Goal: Check status: Check status

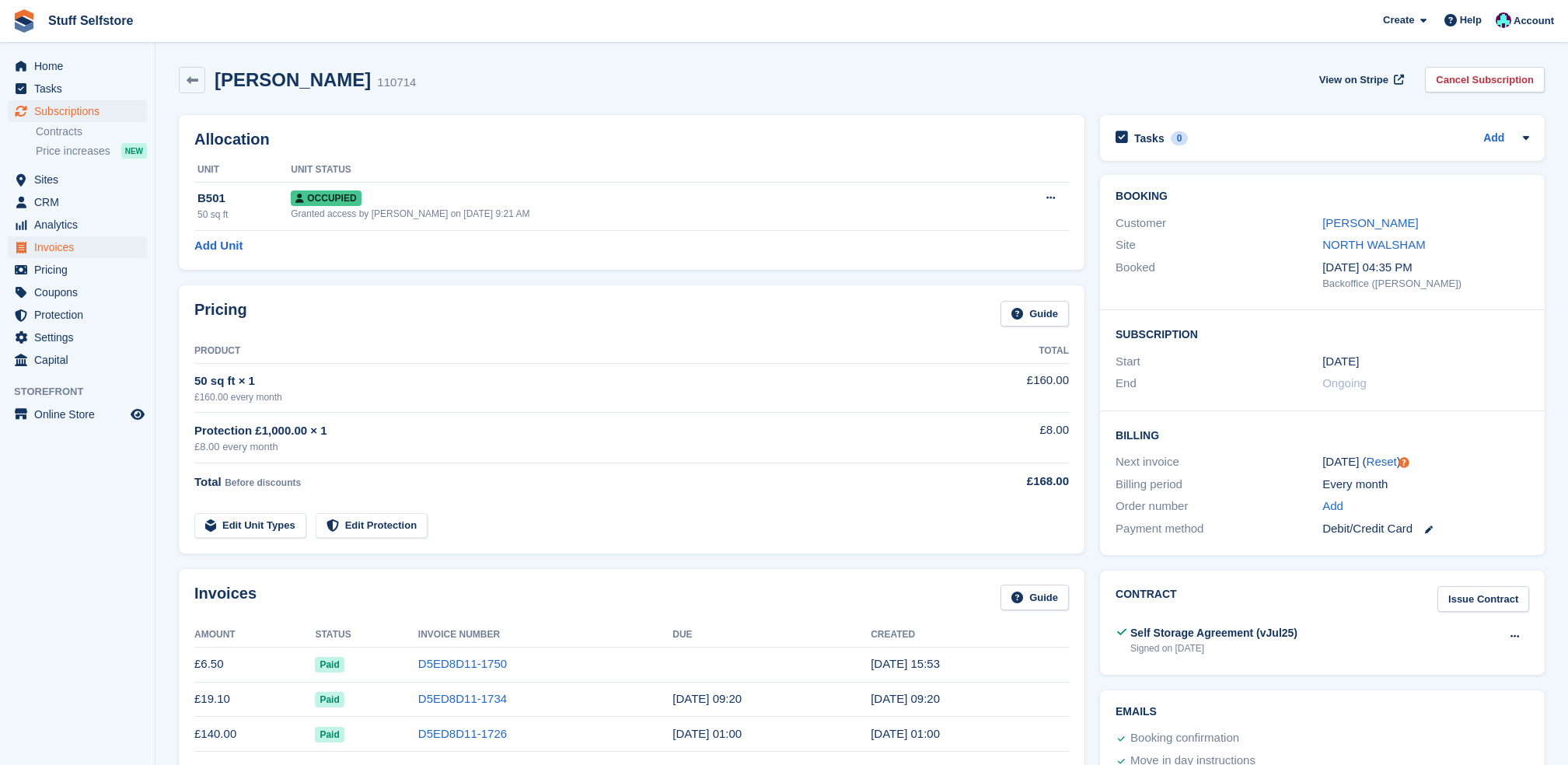
scroll to position [311, 0]
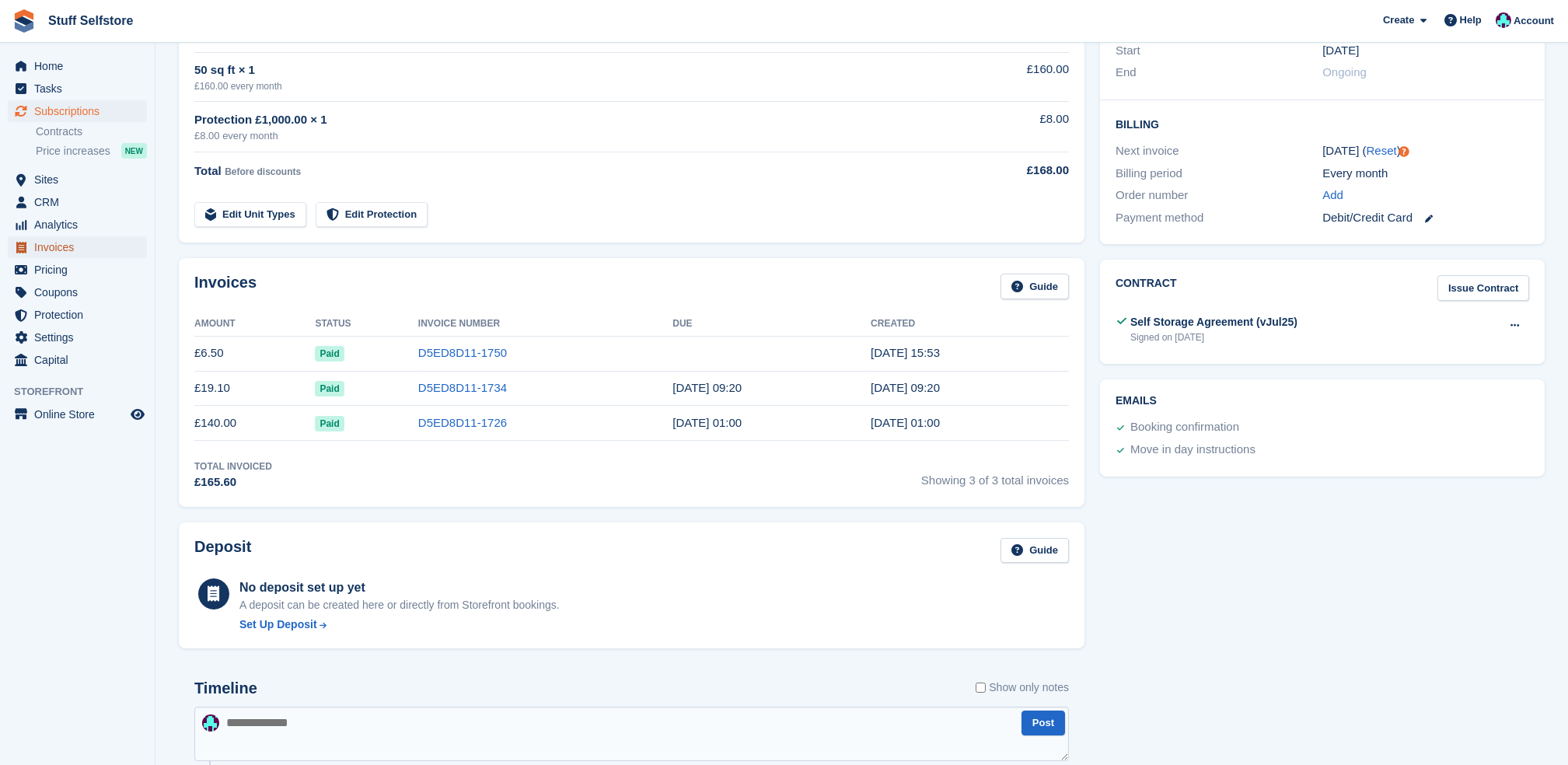
click at [74, 248] on span "Invoices" at bounding box center [80, 247] width 93 height 21
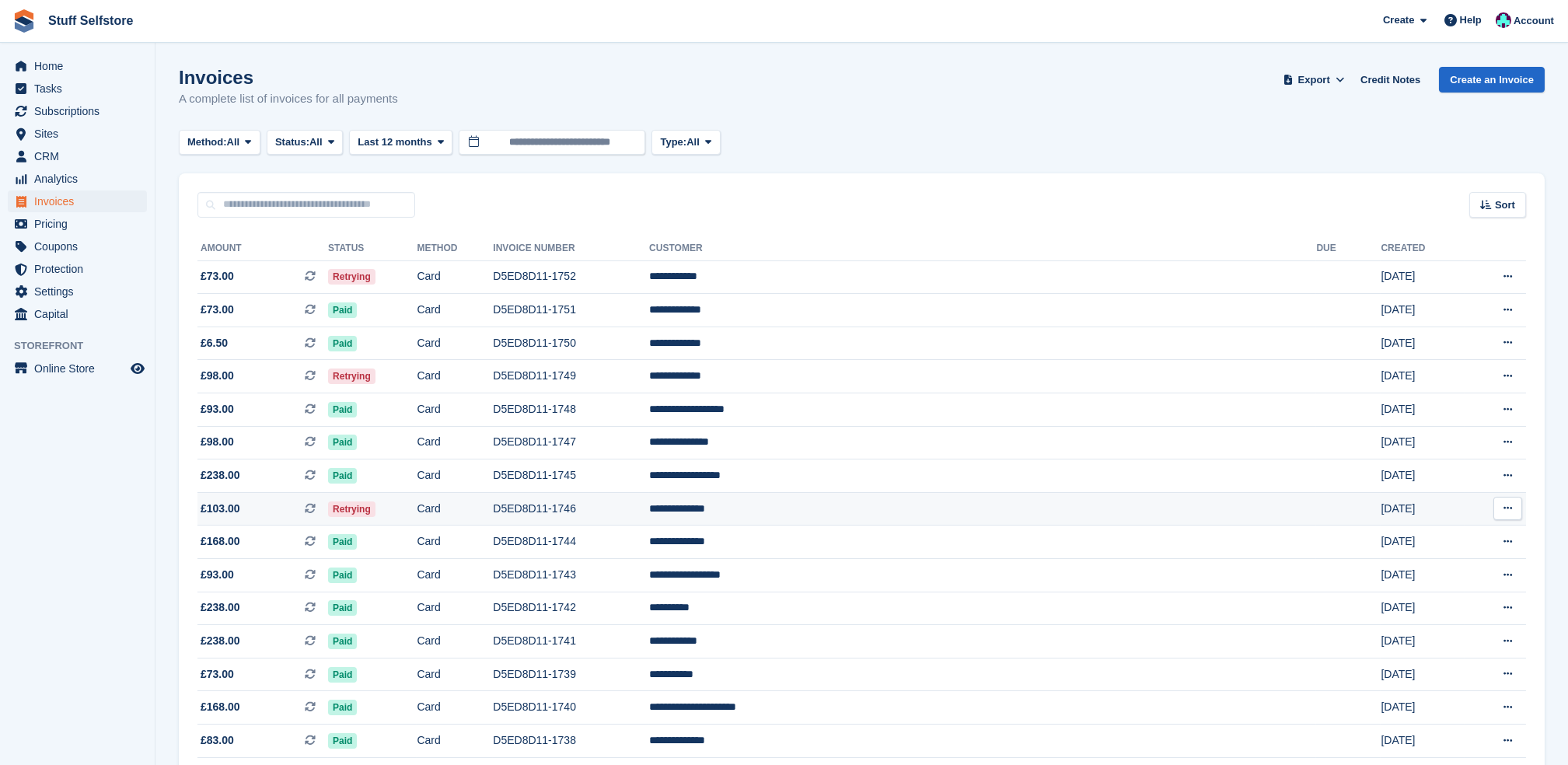
click at [493, 522] on td "Card" at bounding box center [454, 508] width 76 height 33
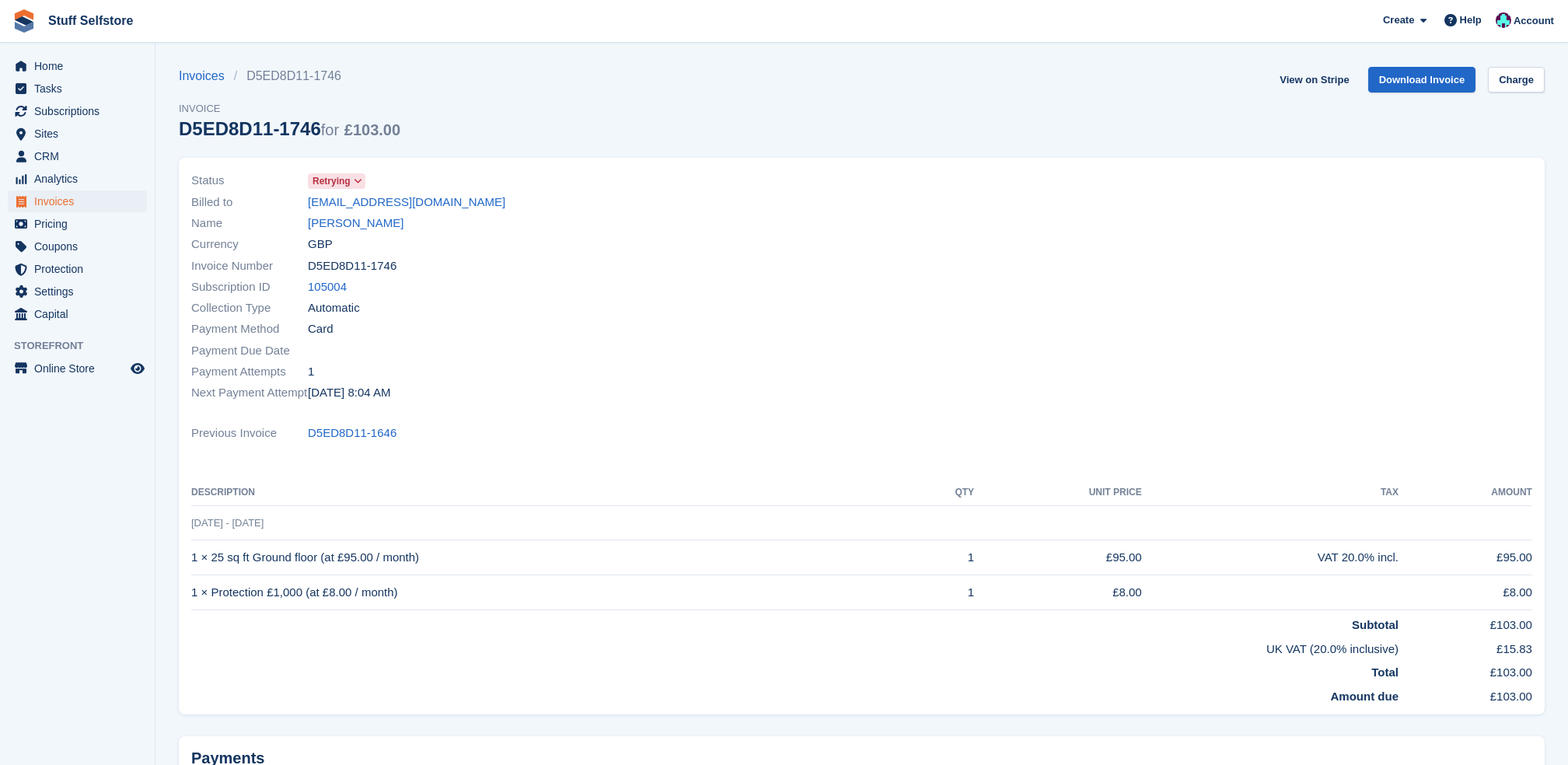
click at [334, 178] on span "Retrying" at bounding box center [331, 181] width 38 height 14
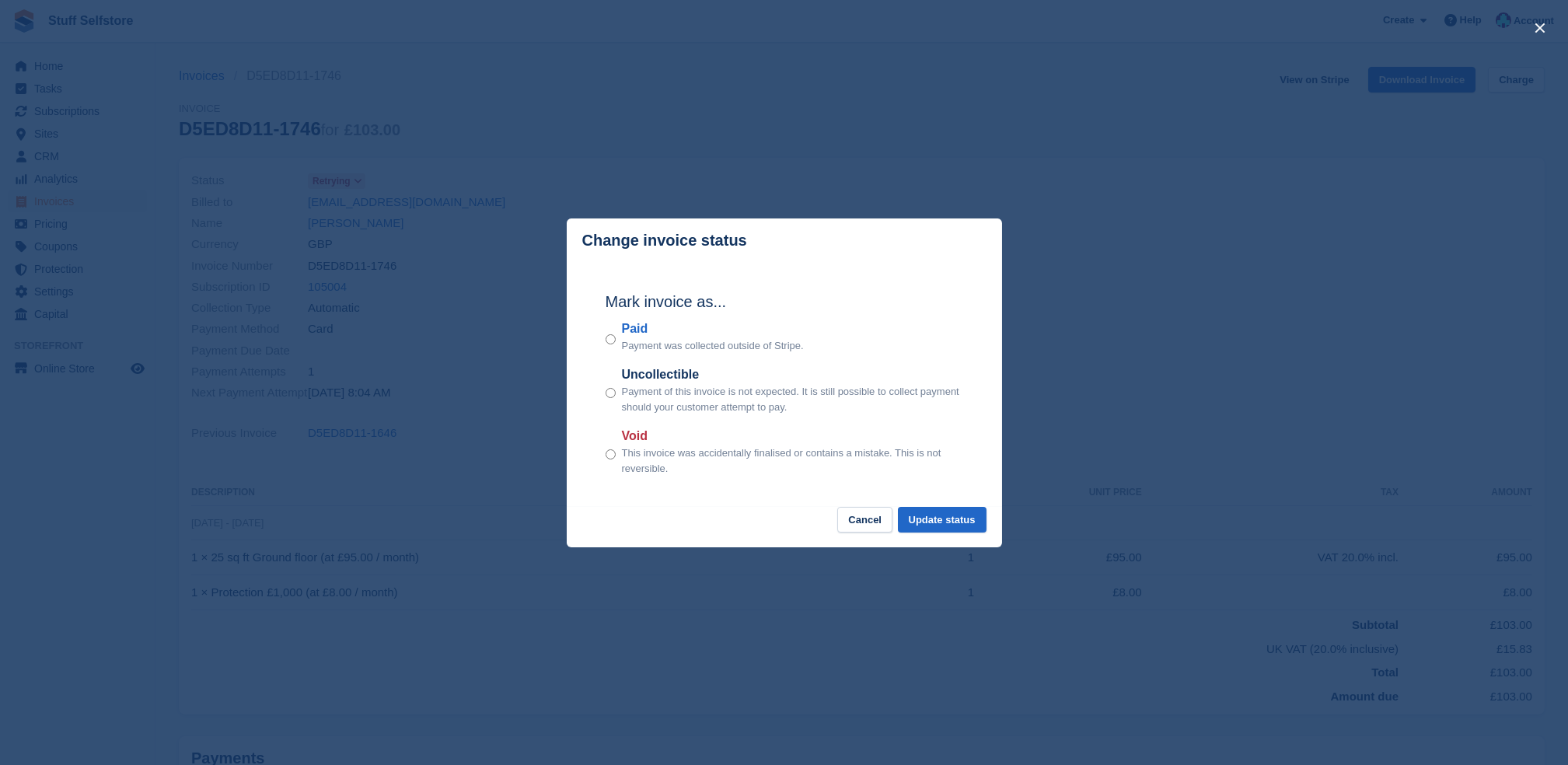
click at [572, 112] on div "close" at bounding box center [784, 382] width 1568 height 765
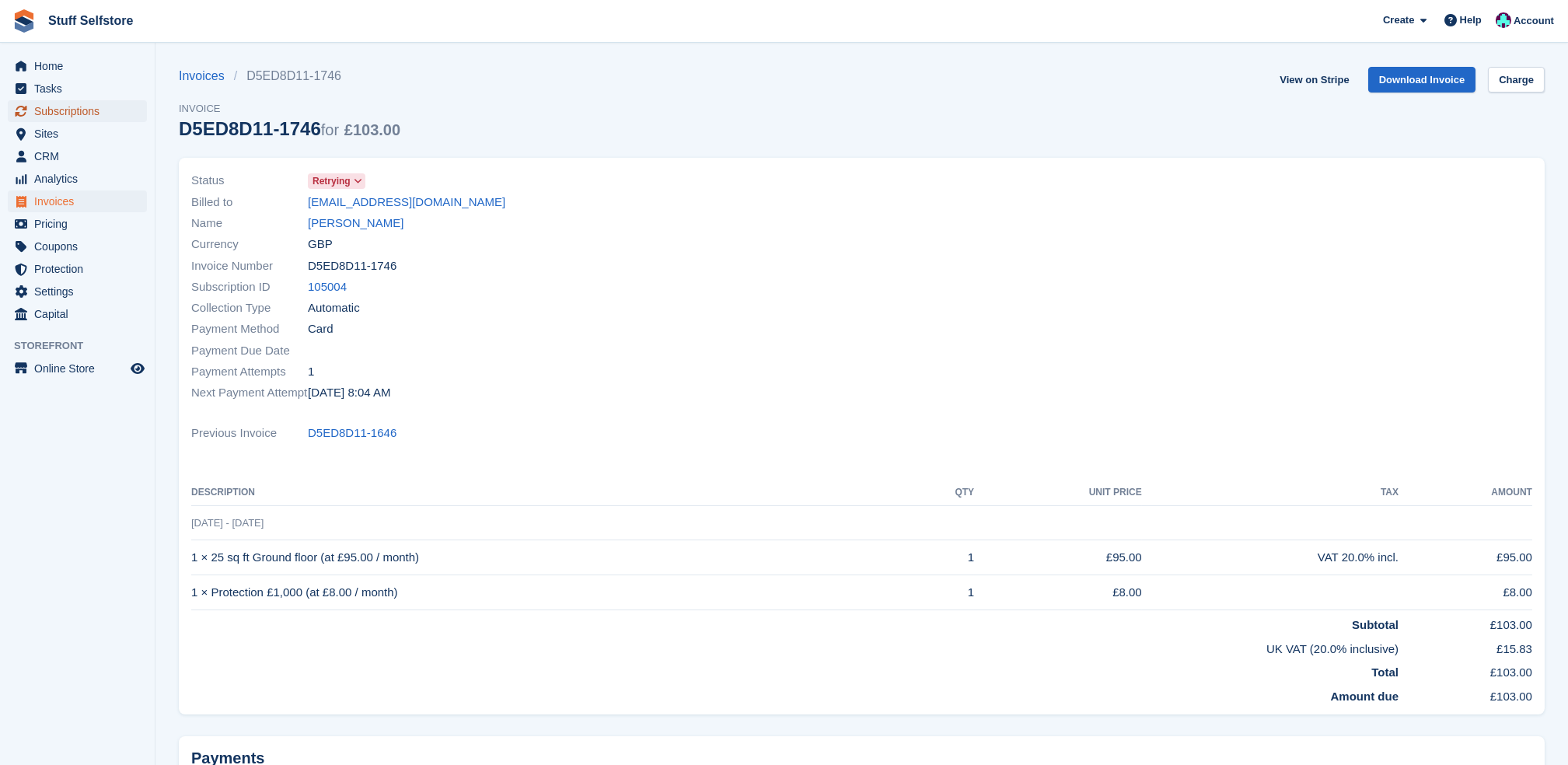
click at [64, 114] on span "Subscriptions" at bounding box center [80, 110] width 93 height 21
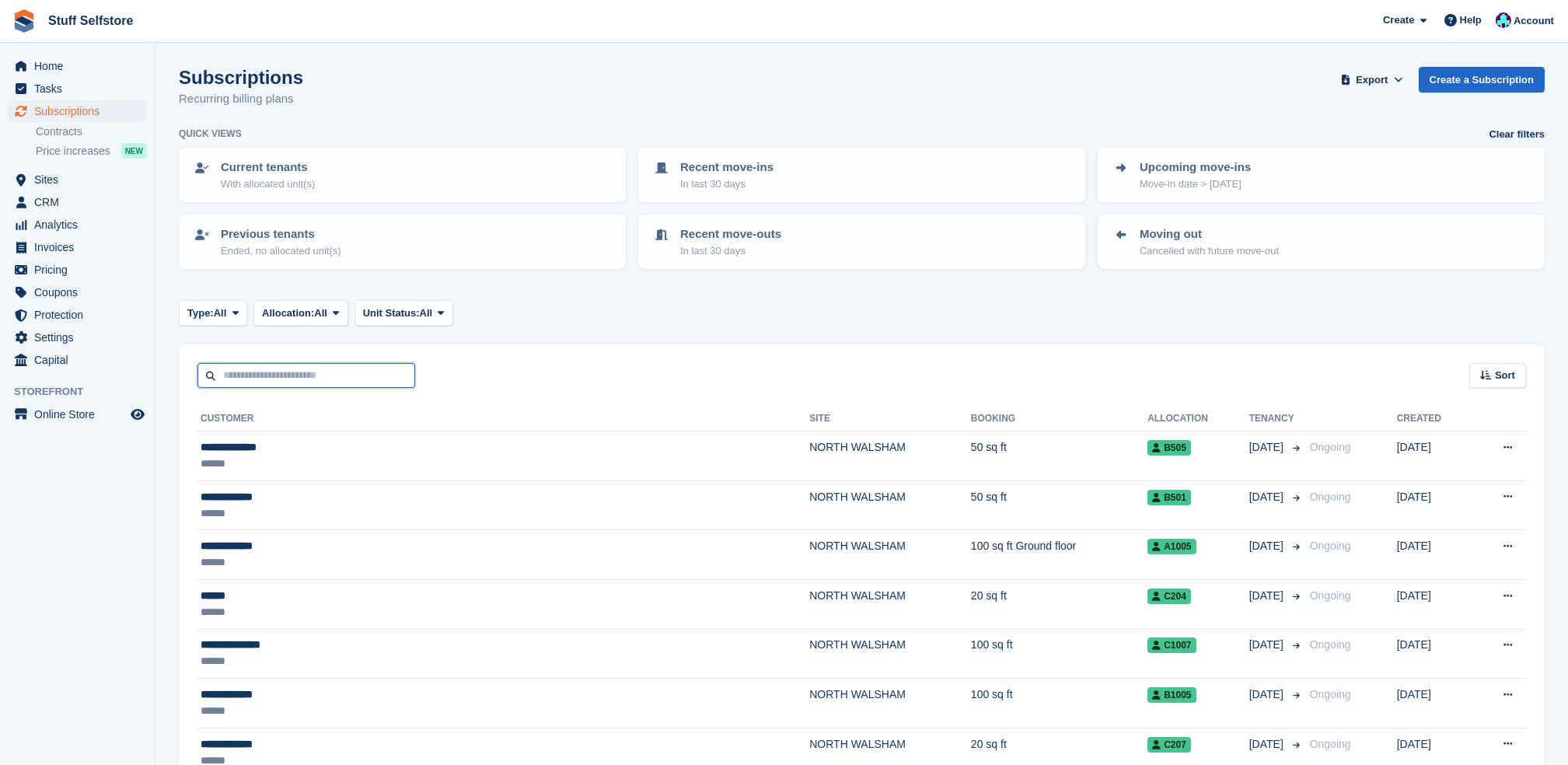
click at [311, 363] on input "text" at bounding box center [306, 376] width 218 height 26
click at [515, 71] on div "Subscriptions Recurring billing plans Export Export Subscriptions Export a CSV …" at bounding box center [861, 96] width 1366 height 60
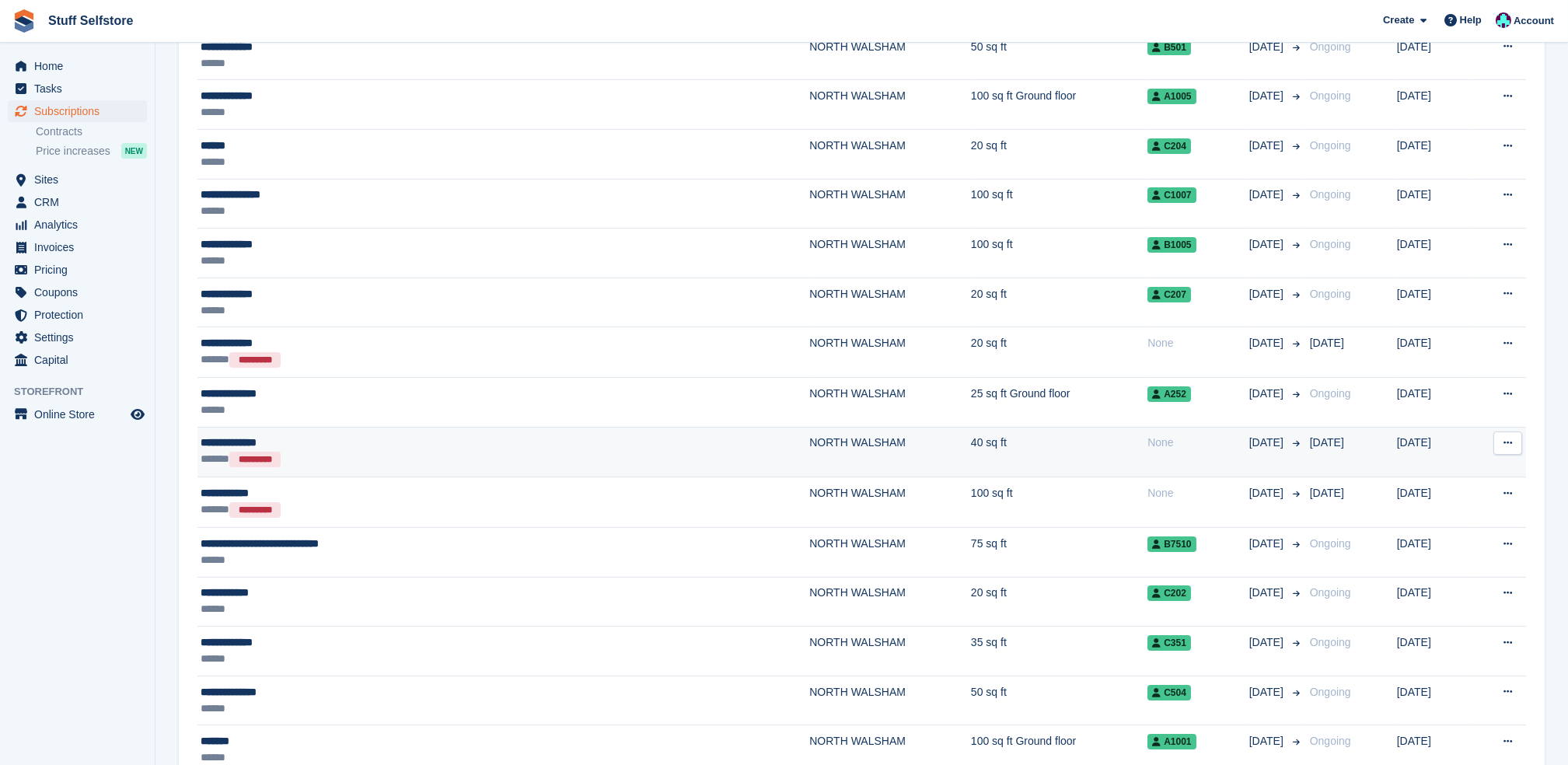
scroll to position [414, 0]
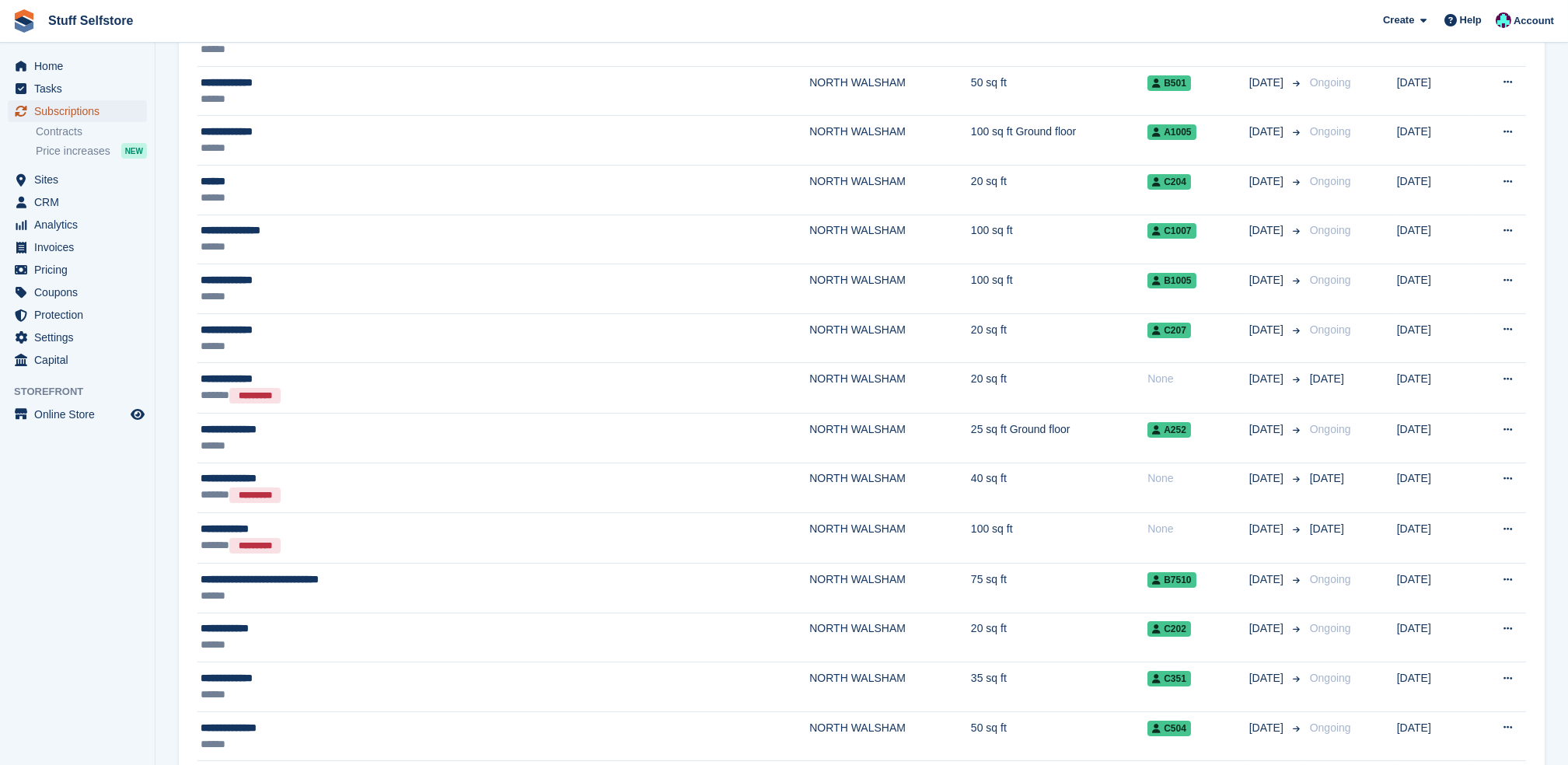
click at [96, 110] on span "Subscriptions" at bounding box center [80, 110] width 93 height 21
